Goal: Task Accomplishment & Management: Complete application form

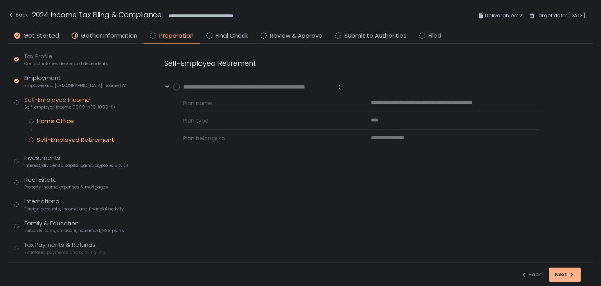
scroll to position [78, 0]
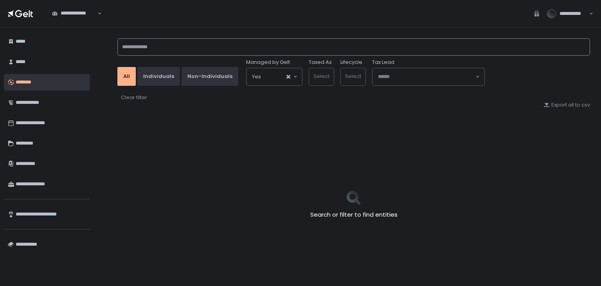
click at [148, 45] on input at bounding box center [353, 46] width 473 height 17
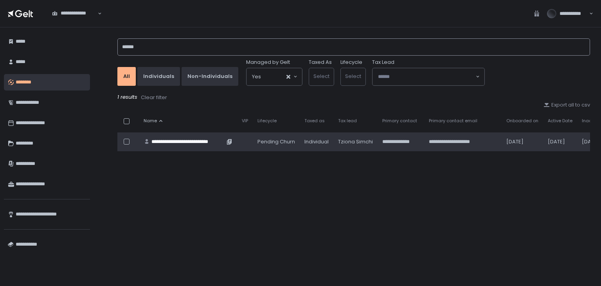
type input "******"
click at [211, 140] on div "**********" at bounding box center [187, 141] width 73 height 7
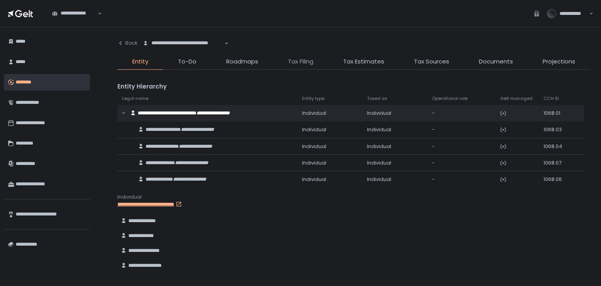
click at [307, 58] on span "Tax Filing" at bounding box center [300, 61] width 25 height 9
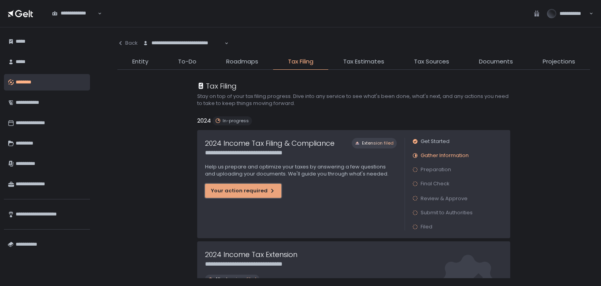
click at [263, 189] on div "Your action required" at bounding box center [243, 190] width 65 height 7
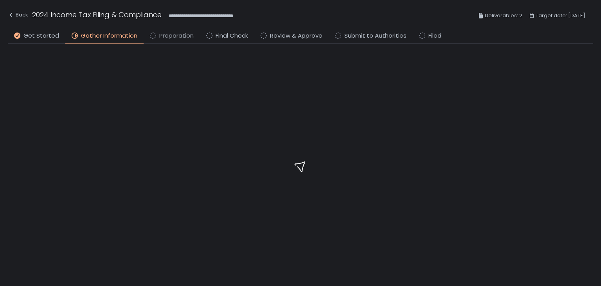
click at [170, 35] on span "Preparation" at bounding box center [176, 35] width 34 height 9
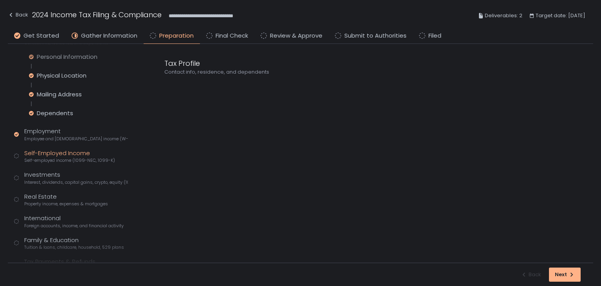
scroll to position [117, 0]
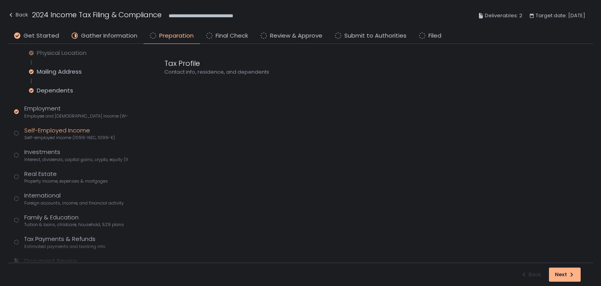
click at [45, 132] on div "Self-Employed Income Self-employed income (1099-NEC, 1099-K)" at bounding box center [69, 133] width 91 height 15
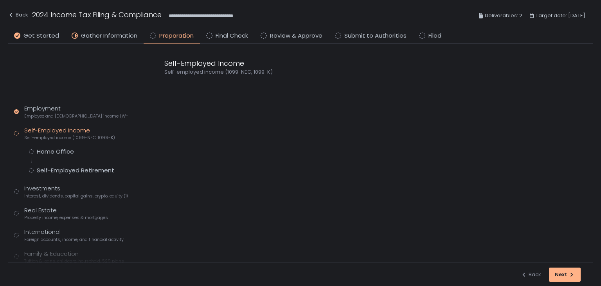
scroll to position [43, 0]
click at [46, 147] on div "Tax Profile Contact info, residence, and dependents Employment Employee and sel…" at bounding box center [71, 196] width 114 height 226
click at [46, 149] on div "Home Office" at bounding box center [55, 152] width 37 height 8
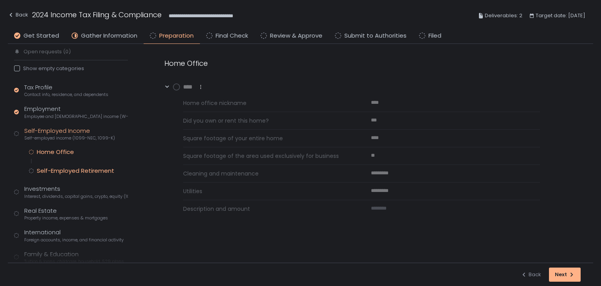
click at [56, 171] on div "Self-Employed Retirement" at bounding box center [75, 171] width 77 height 8
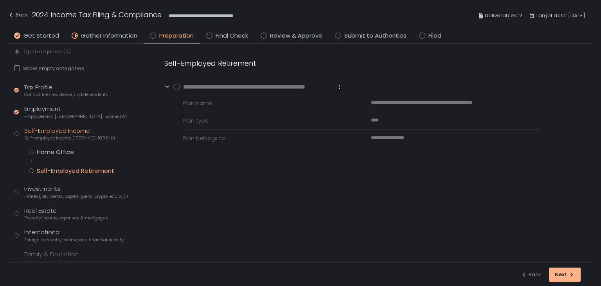
click at [176, 86] on circle at bounding box center [176, 87] width 6 height 6
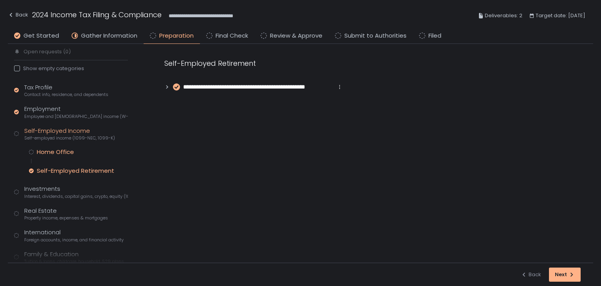
click at [58, 152] on div "Home Office" at bounding box center [55, 152] width 37 height 8
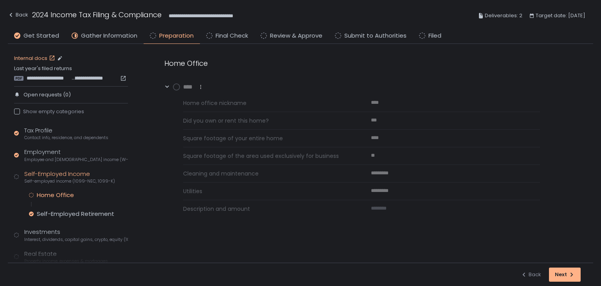
click at [37, 57] on link "Internal docs" at bounding box center [35, 58] width 43 height 7
click at [44, 81] on span "**********" at bounding box center [49, 78] width 45 height 7
click at [380, 251] on div "Home Office **** Home office nickname **** Did you own or rent this home? *** S…" at bounding box center [371, 153] width 445 height 219
click at [178, 85] on circle at bounding box center [176, 87] width 6 height 6
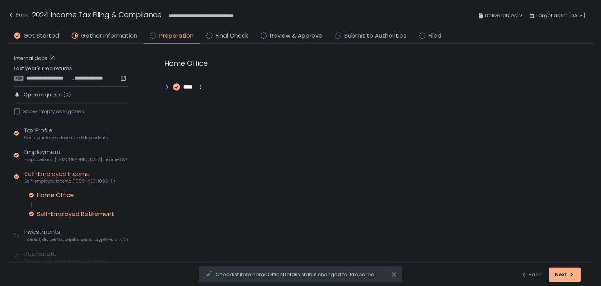
click at [85, 214] on div "Self-Employed Retirement" at bounding box center [75, 214] width 77 height 8
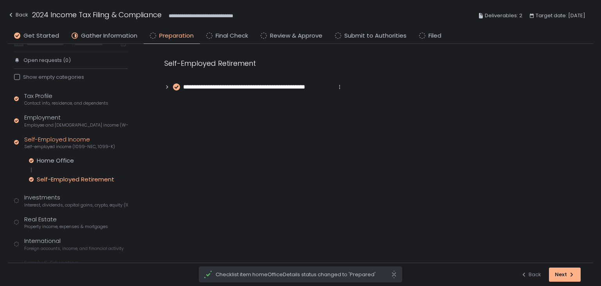
scroll to position [78, 0]
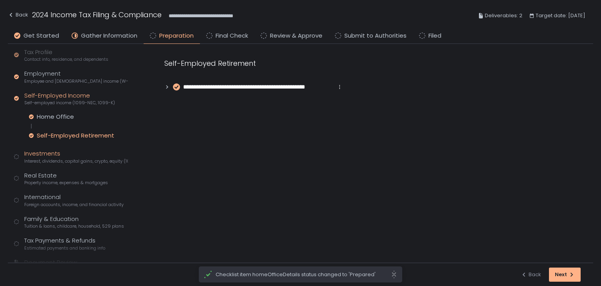
click at [42, 152] on div "Investments Interest, dividends, capital gains, crypto, equity (1099s, K-1s)" at bounding box center [76, 156] width 104 height 15
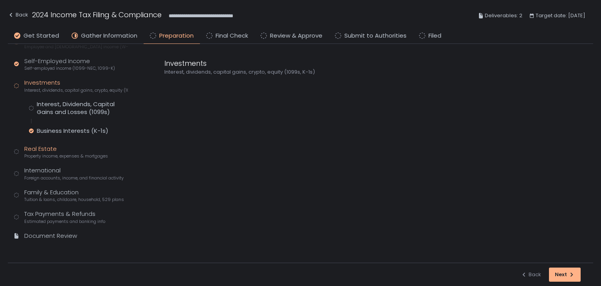
click at [40, 151] on div "Real Estate Property income, expenses & mortgages" at bounding box center [66, 151] width 84 height 15
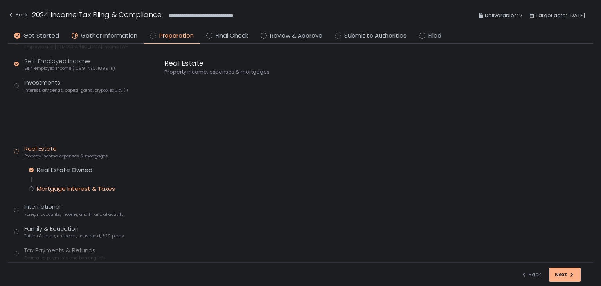
scroll to position [105, 0]
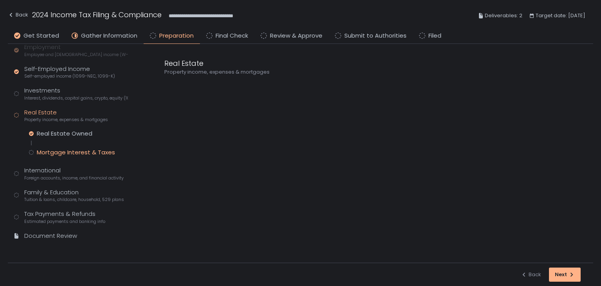
click at [55, 152] on div "Mortgage Interest & Taxes" at bounding box center [76, 152] width 78 height 8
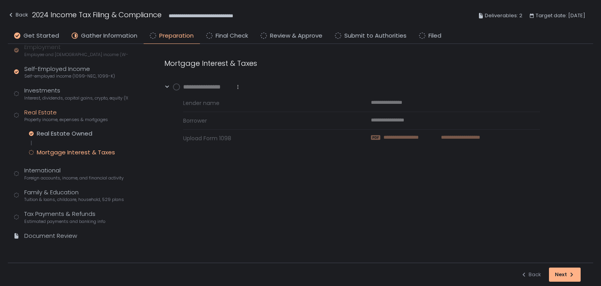
click at [444, 136] on span "**********" at bounding box center [455, 137] width 50 height 7
click at [176, 86] on circle at bounding box center [176, 87] width 6 height 6
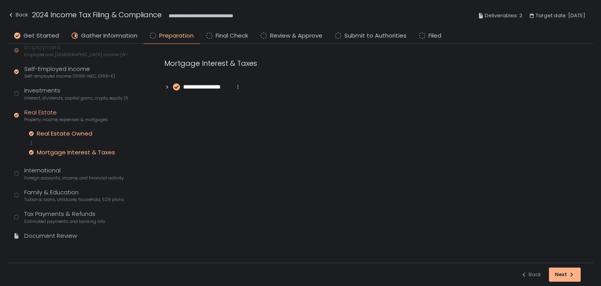
click at [61, 133] on div "Real Estate Owned" at bounding box center [65, 134] width 56 height 8
click at [164, 85] on div "**********" at bounding box center [371, 75] width 445 height 62
click at [166, 86] on icon at bounding box center [166, 86] width 5 height 5
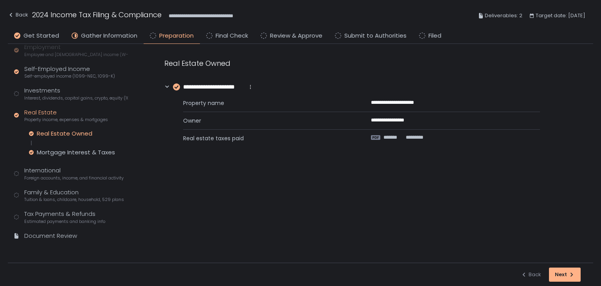
click at [166, 86] on icon at bounding box center [166, 86] width 5 height 5
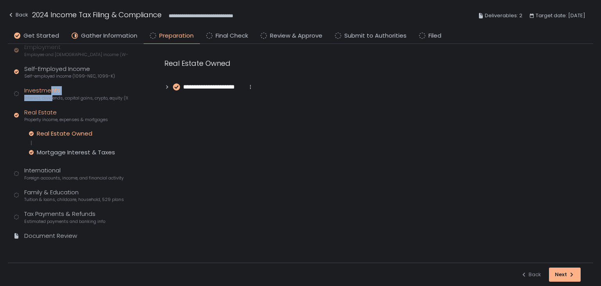
click at [51, 94] on div "Investments Interest, dividends, capital gains, crypto, equity (1099s, K-1s)" at bounding box center [76, 93] width 104 height 15
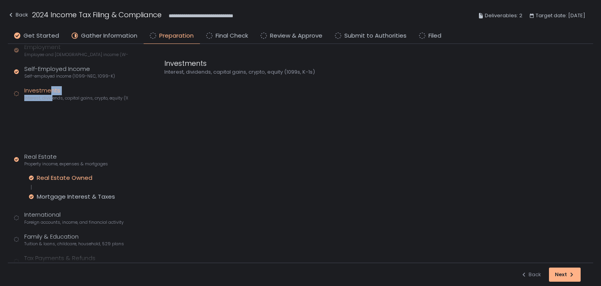
scroll to position [113, 0]
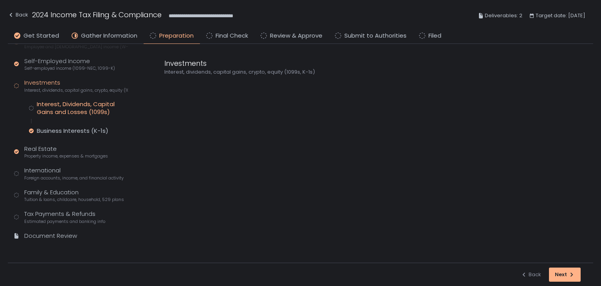
click at [59, 100] on div "Interest, Dividends, Capital Gains and Losses (1099s)" at bounding box center [82, 108] width 91 height 16
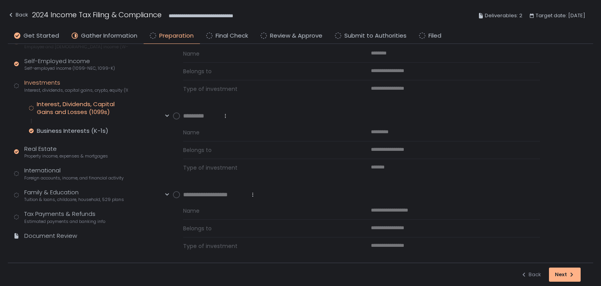
scroll to position [211, 0]
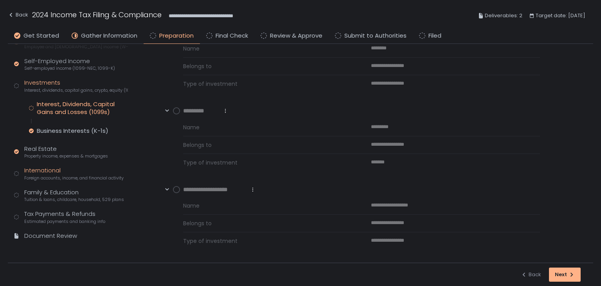
click at [57, 175] on span "Foreign accounts, income, and financial activity" at bounding box center [73, 178] width 99 height 6
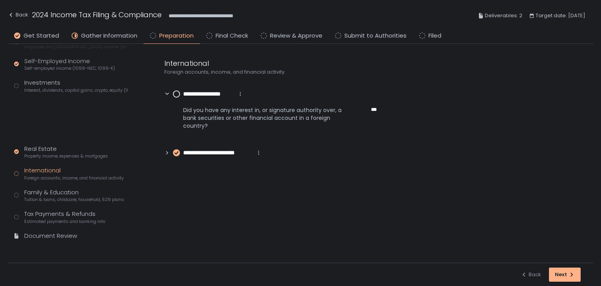
scroll to position [69, 0]
click at [166, 150] on icon at bounding box center [166, 152] width 5 height 5
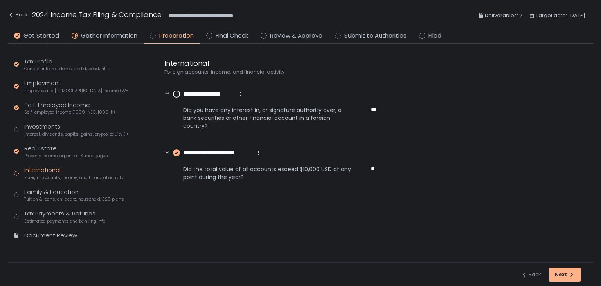
click at [166, 151] on icon at bounding box center [166, 152] width 5 height 5
drag, startPoint x: 182, startPoint y: 108, endPoint x: 218, endPoint y: 126, distance: 39.9
click at [218, 126] on div "Did you have any interest in, or signature authority over, a bank securities or…" at bounding box center [352, 116] width 376 height 36
click at [179, 94] on circle at bounding box center [176, 94] width 6 height 6
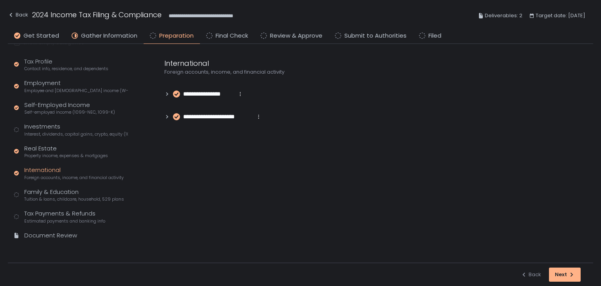
click at [51, 202] on div "Tax Profile Contact info, residence, and dependents Employment Employee and sel…" at bounding box center [71, 152] width 114 height 190
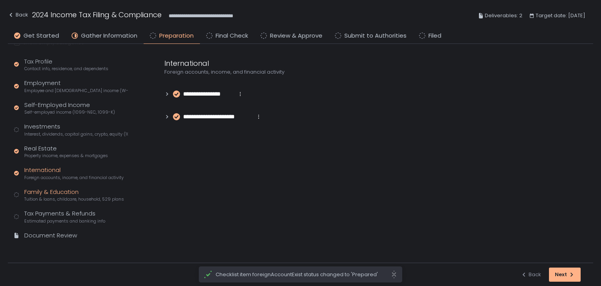
click at [55, 196] on span "Tuition & loans, childcare, household, 529 plans" at bounding box center [74, 199] width 100 height 6
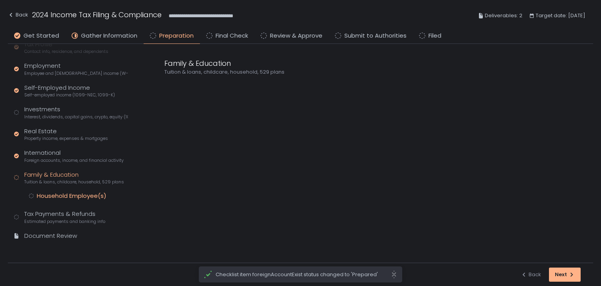
click at [64, 192] on div "Household Employee(s)" at bounding box center [72, 196] width 70 height 8
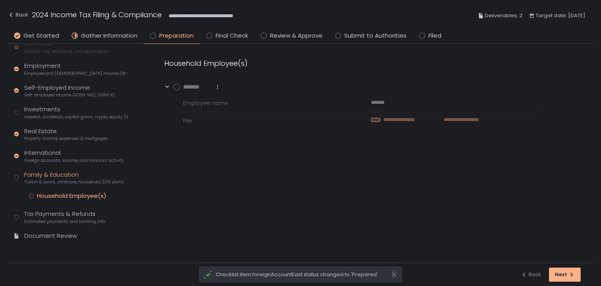
click at [456, 119] on span "**********" at bounding box center [455, 119] width 47 height 7
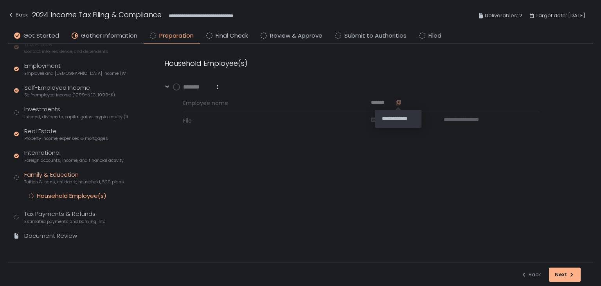
click at [398, 105] on icon "button" at bounding box center [397, 103] width 3 height 4
click at [176, 85] on circle at bounding box center [176, 87] width 6 height 6
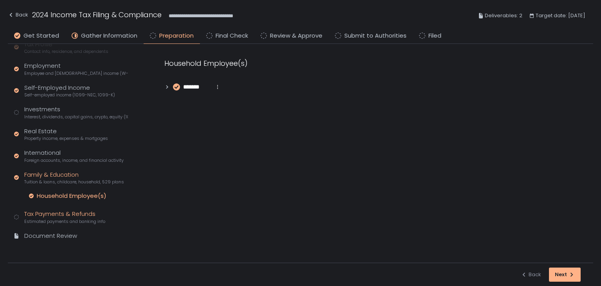
click at [66, 213] on div "Tax Payments & Refunds Estimated payments and banking info" at bounding box center [64, 216] width 81 height 15
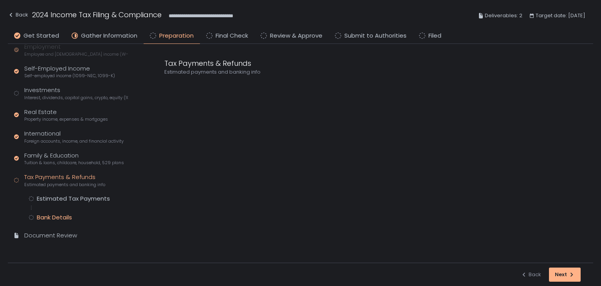
scroll to position [105, 0]
click at [70, 200] on div "Estimated Tax Payments" at bounding box center [73, 199] width 73 height 8
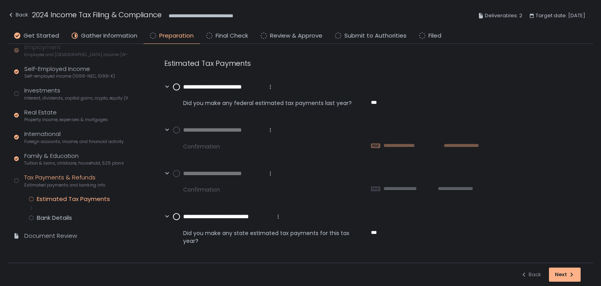
click at [412, 145] on span "**********" at bounding box center [407, 145] width 49 height 7
click at [432, 187] on span "**********" at bounding box center [449, 188] width 47 height 7
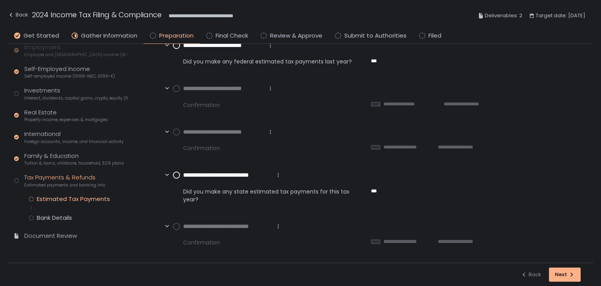
scroll to position [44, 0]
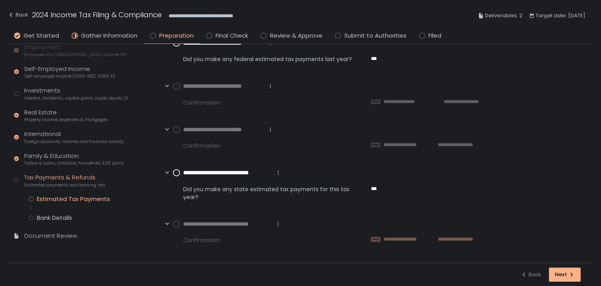
click at [415, 240] on span "**********" at bounding box center [404, 239] width 42 height 7
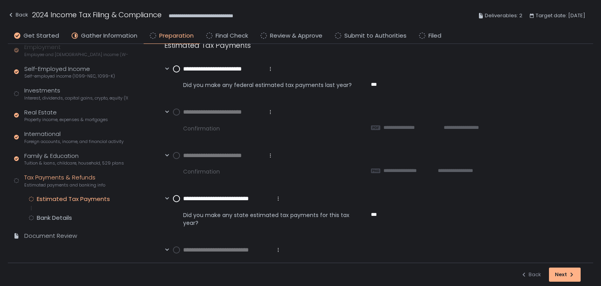
scroll to position [0, 0]
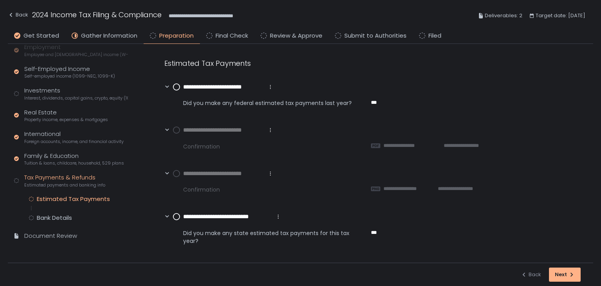
click at [175, 86] on circle at bounding box center [176, 87] width 6 height 6
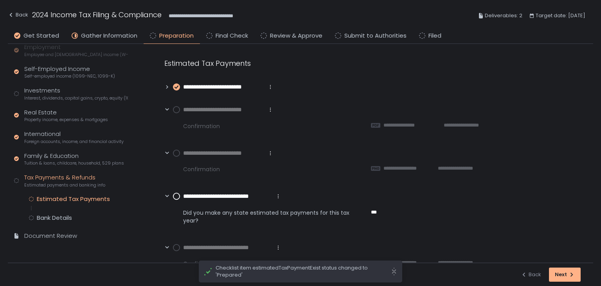
click at [177, 112] on circle at bounding box center [176, 109] width 6 height 6
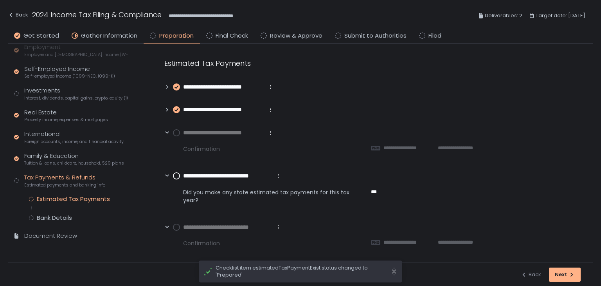
click at [178, 132] on circle at bounding box center [176, 133] width 6 height 6
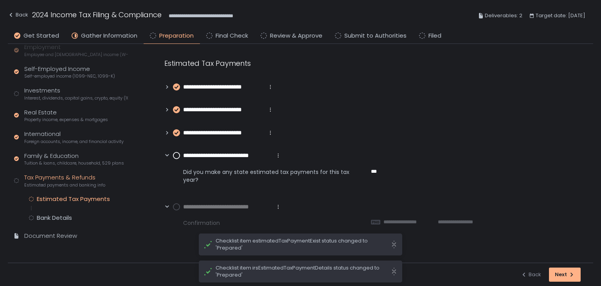
click at [178, 156] on circle at bounding box center [176, 155] width 6 height 6
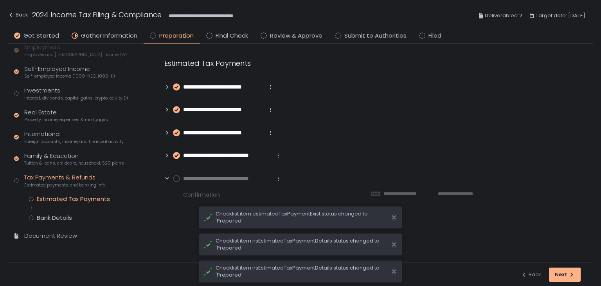
click at [177, 176] on circle at bounding box center [176, 178] width 6 height 6
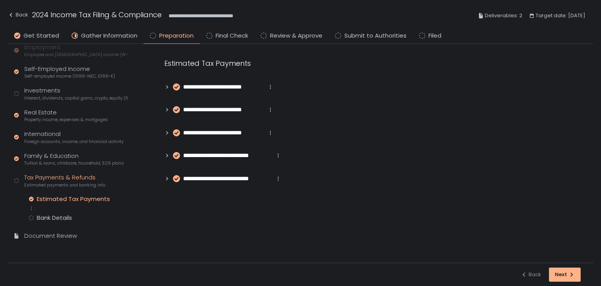
click at [166, 153] on icon at bounding box center [166, 155] width 5 height 5
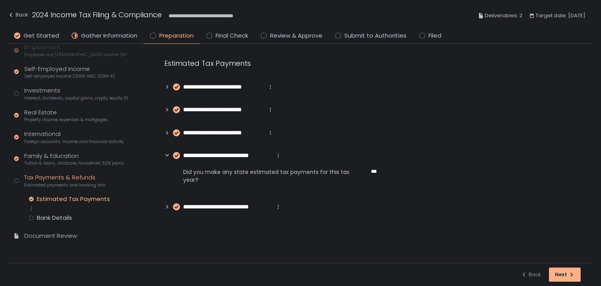
click at [164, 207] on icon at bounding box center [166, 206] width 5 height 5
click at [429, 223] on span "**********" at bounding box center [449, 221] width 47 height 7
click at [167, 133] on icon at bounding box center [166, 132] width 5 height 5
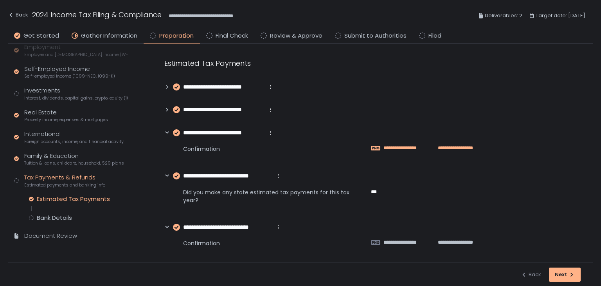
click at [428, 147] on span "**********" at bounding box center [449, 147] width 47 height 7
click at [59, 215] on div "Bank Details" at bounding box center [54, 218] width 35 height 8
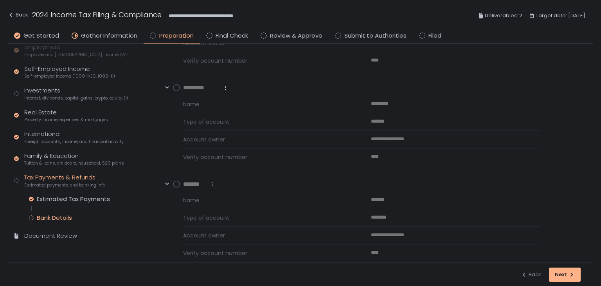
scroll to position [108, 0]
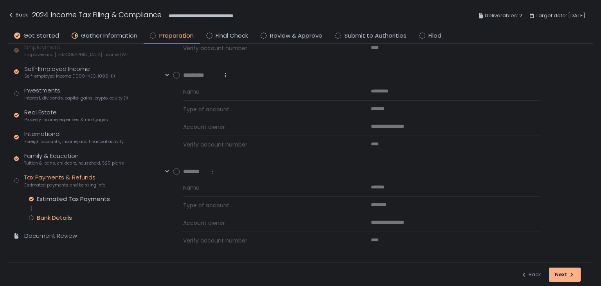
click at [177, 77] on circle at bounding box center [176, 75] width 6 height 6
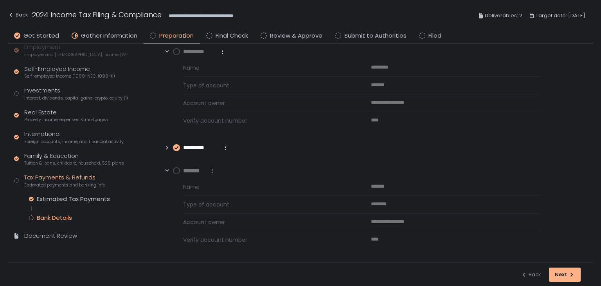
scroll to position [34, 0]
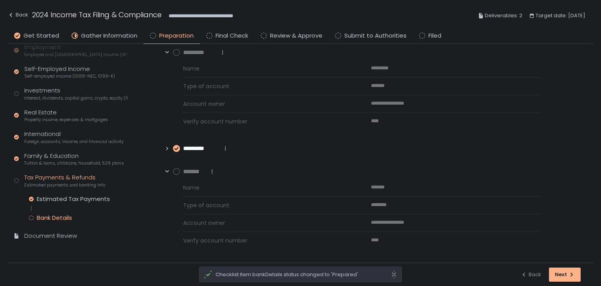
click at [176, 172] on circle at bounding box center [176, 171] width 6 height 6
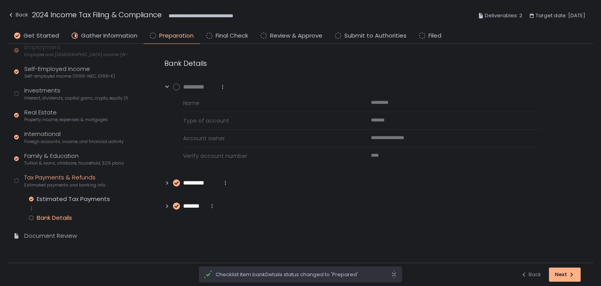
scroll to position [0, 0]
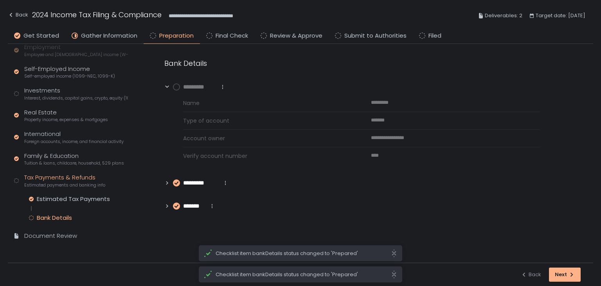
click at [178, 89] on circle at bounding box center [176, 87] width 6 height 6
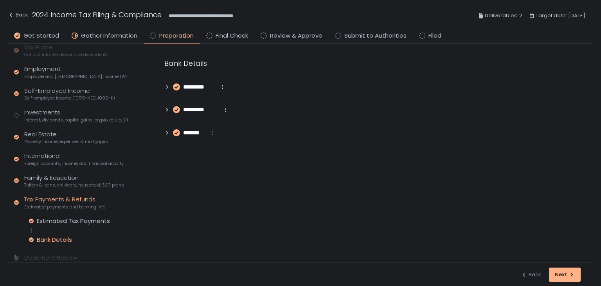
scroll to position [66, 0]
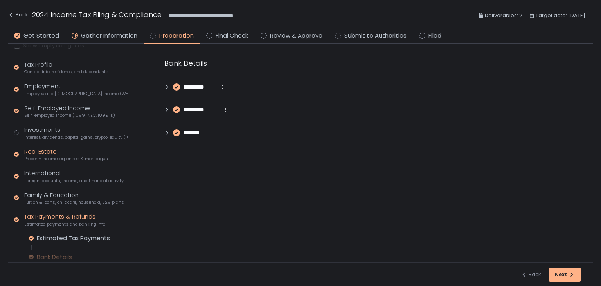
click at [44, 152] on div "Real Estate Property income, expenses & mortgages" at bounding box center [66, 154] width 84 height 15
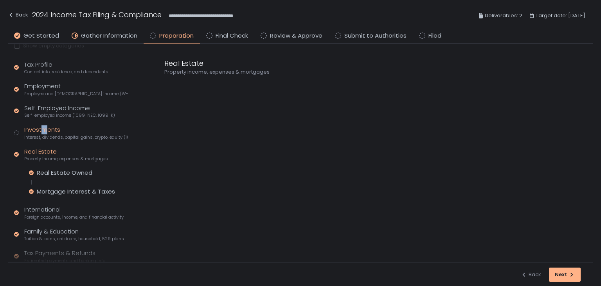
click at [44, 125] on div "Investments Interest, dividends, capital gains, crypto, equity (1099s, K-1s)" at bounding box center [76, 132] width 104 height 15
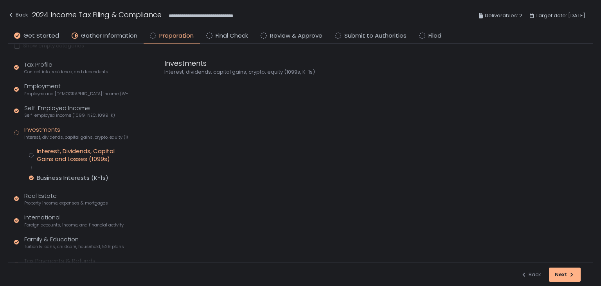
click at [56, 156] on div "Interest, Dividends, Capital Gains and Losses (1099s)" at bounding box center [82, 155] width 91 height 16
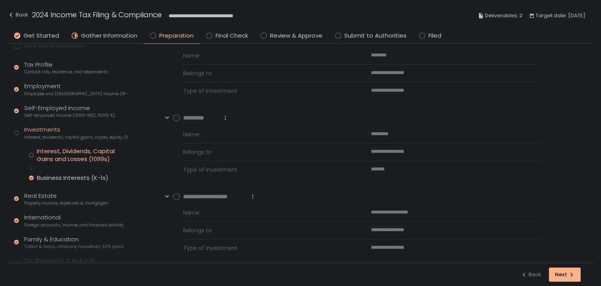
scroll to position [211, 0]
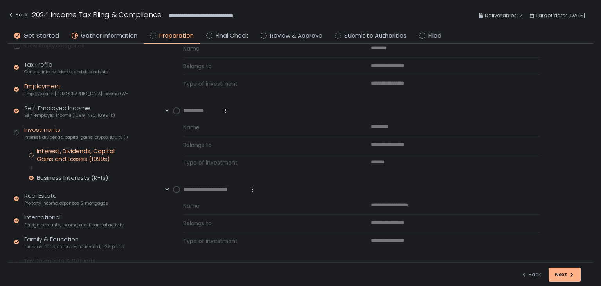
click at [49, 88] on div "Employment Employee and self-employed income (W-2s)" at bounding box center [76, 89] width 104 height 15
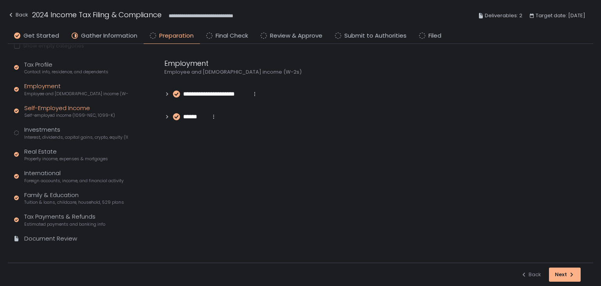
click at [52, 113] on span "Self-employed income (1099-NEC, 1099-K)" at bounding box center [69, 115] width 91 height 6
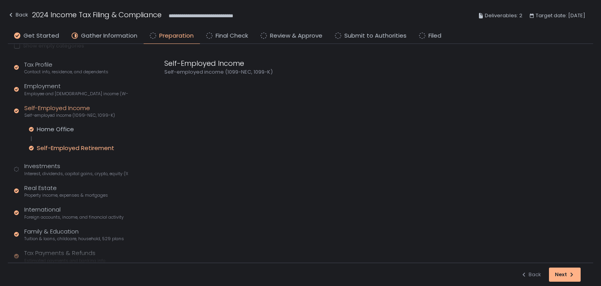
click at [58, 146] on div "Self-Employed Retirement" at bounding box center [75, 148] width 77 height 8
click at [166, 86] on icon at bounding box center [166, 86] width 5 height 5
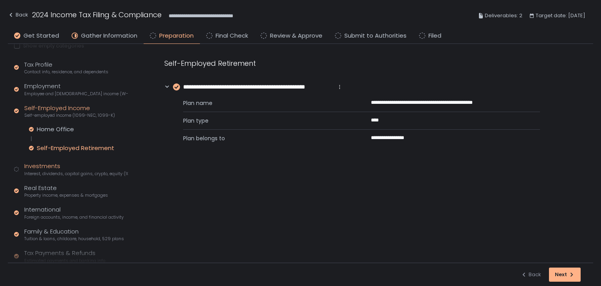
click at [49, 168] on div "Investments Interest, dividends, capital gains, crypto, equity (1099s, K-1s)" at bounding box center [76, 169] width 104 height 15
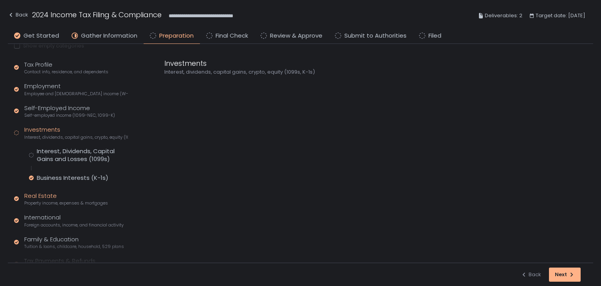
click at [50, 200] on span "Property income, expenses & mortgages" at bounding box center [66, 203] width 84 height 6
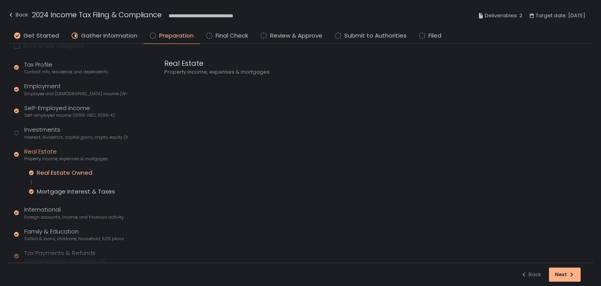
click at [66, 169] on div "Real Estate Owned" at bounding box center [65, 173] width 56 height 8
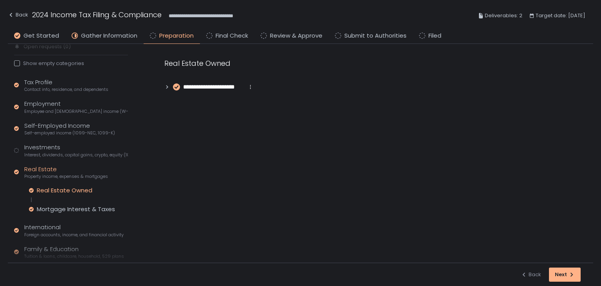
scroll to position [105, 0]
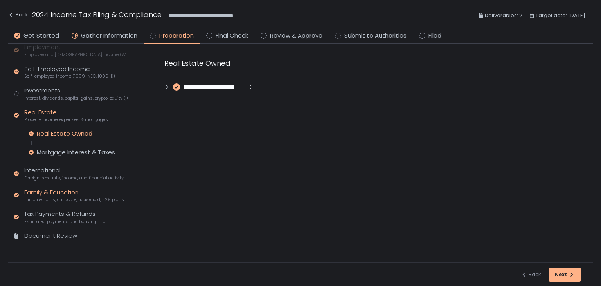
click at [58, 193] on div "Family & Education Tuition & loans, childcare, household, 529 plans" at bounding box center [74, 195] width 100 height 15
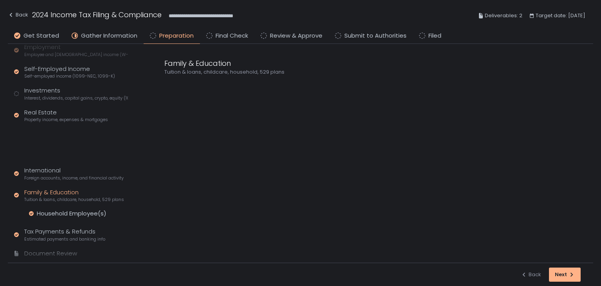
scroll to position [86, 0]
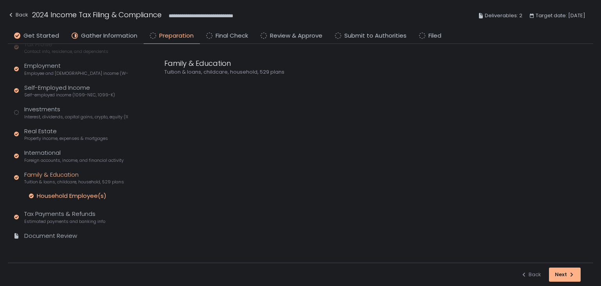
click at [75, 194] on div "Household Employee(s)" at bounding box center [72, 196] width 70 height 8
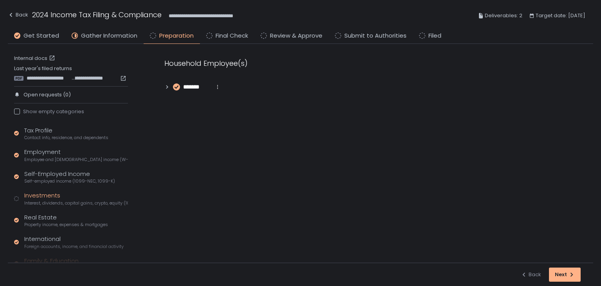
click at [63, 201] on span "Interest, dividends, capital gains, crypto, equity (1099s, K-1s)" at bounding box center [76, 203] width 104 height 6
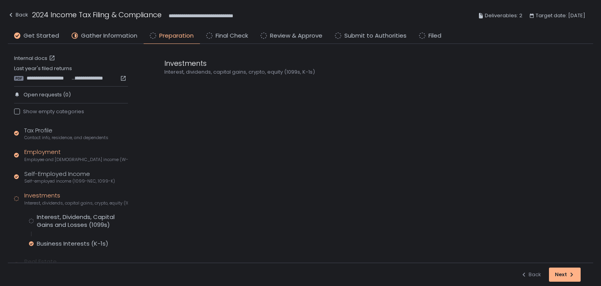
click at [43, 153] on div "Employment Employee and self-employed income (W-2s)" at bounding box center [76, 155] width 104 height 15
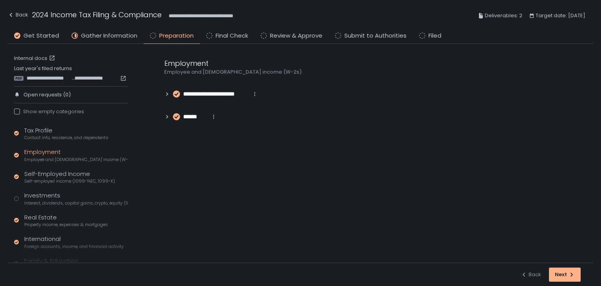
click at [167, 95] on icon at bounding box center [166, 93] width 5 height 5
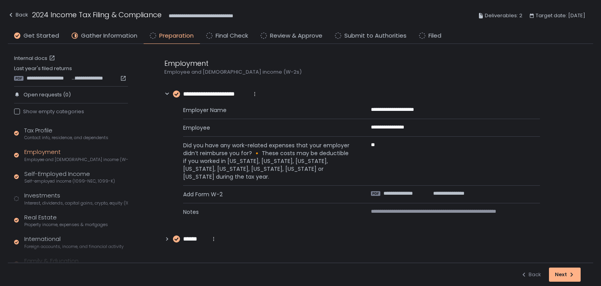
click at [167, 237] on icon at bounding box center [166, 238] width 5 height 5
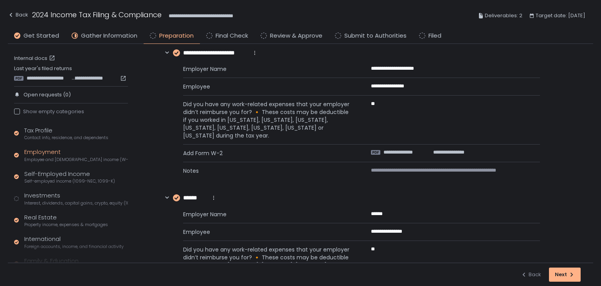
scroll to position [99, 0]
